Goal: Task Accomplishment & Management: Manage account settings

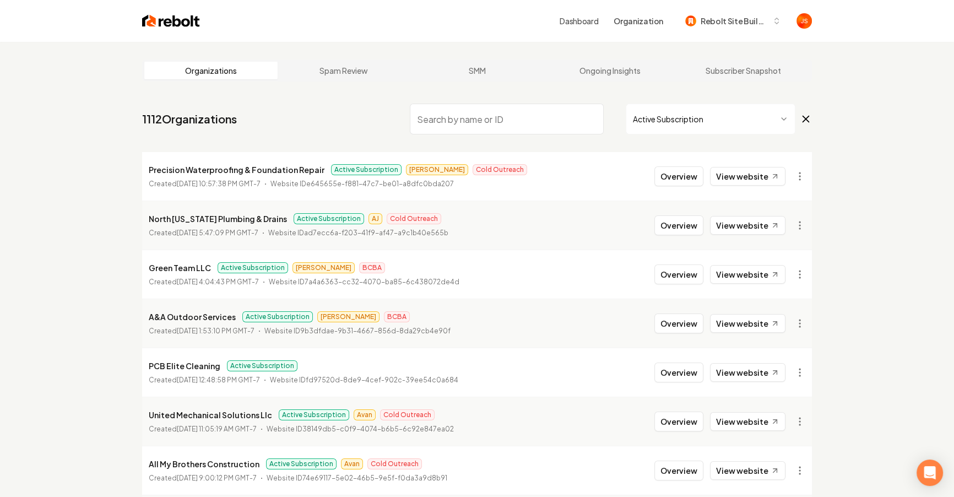
click at [510, 132] on input "search" at bounding box center [507, 119] width 194 height 31
click at [508, 118] on input "search" at bounding box center [507, 119] width 194 height 31
type input "m"
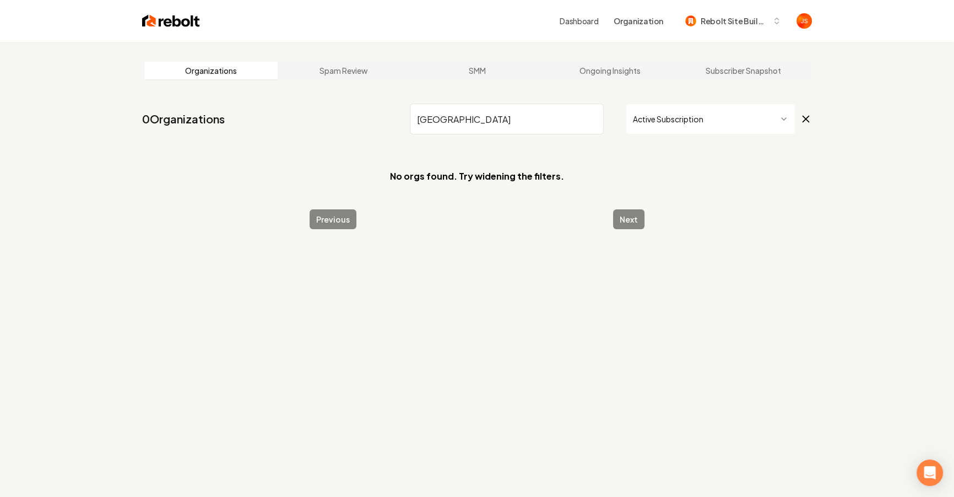
click at [469, 119] on input "[GEOGRAPHIC_DATA]" at bounding box center [507, 119] width 194 height 31
drag, startPoint x: 468, startPoint y: 119, endPoint x: 454, endPoint y: 117, distance: 13.9
click at [454, 118] on input "[GEOGRAPHIC_DATA]" at bounding box center [507, 119] width 194 height 31
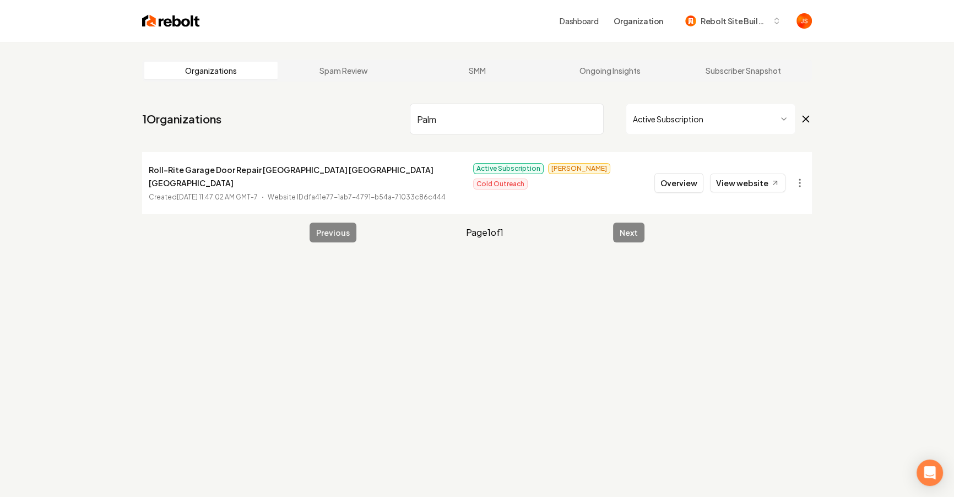
type input "Palm"
click at [734, 120] on html "Dashboard Organization Rebolt Site Builder Organizations Spam Review SMM Ongoin…" at bounding box center [477, 248] width 954 height 497
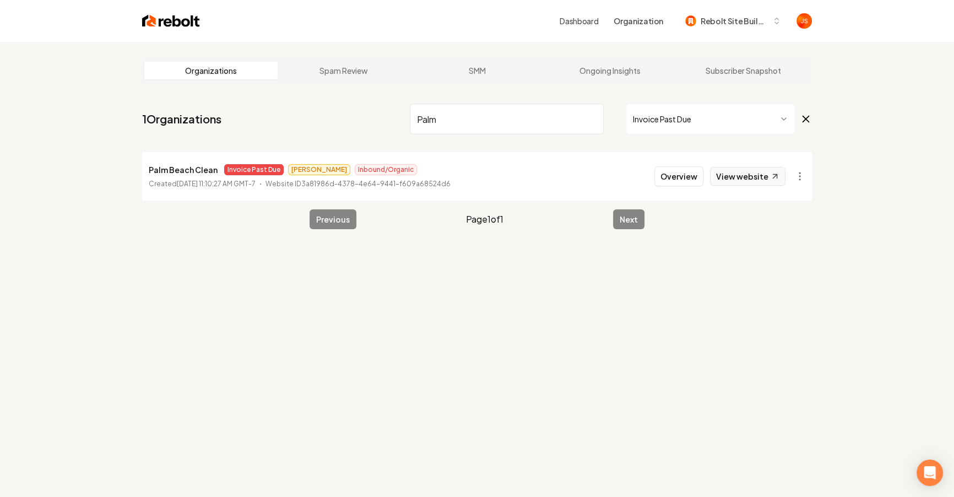
click at [741, 180] on link "View website" at bounding box center [747, 176] width 75 height 19
click at [800, 172] on html "Dashboard Organization Rebolt Site Builder Organizations Spam Review SMM Ongoin…" at bounding box center [477, 248] width 954 height 497
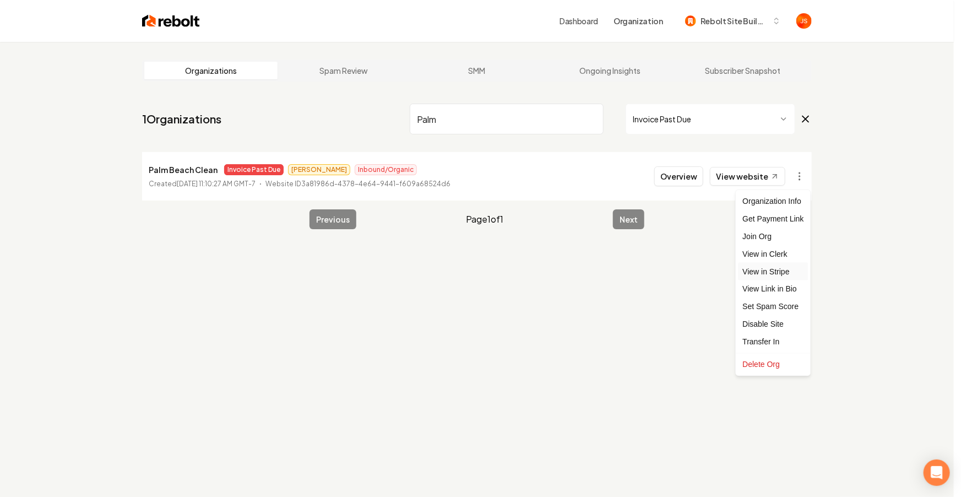
click at [772, 272] on link "View in Stripe" at bounding box center [773, 272] width 70 height 18
